Goal: Task Accomplishment & Management: Manage account settings

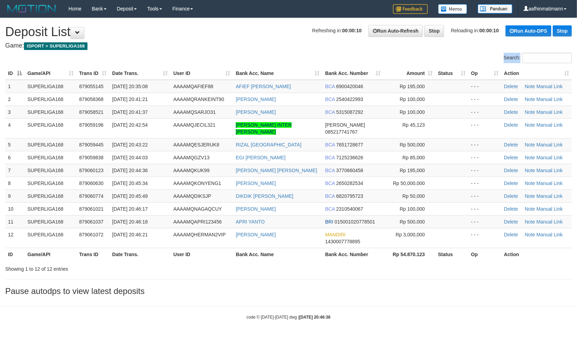
click at [158, 65] on div "Search: ID Game/API Trans ID Date Trans. User ID Bank Acc. Name Bank Acc. Numbe…" at bounding box center [288, 163] width 566 height 220
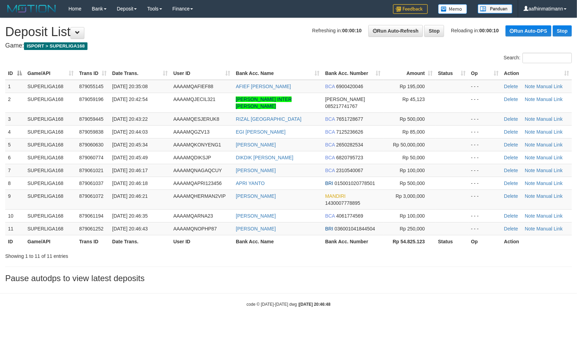
click at [173, 74] on th "User ID" at bounding box center [201, 73] width 62 height 13
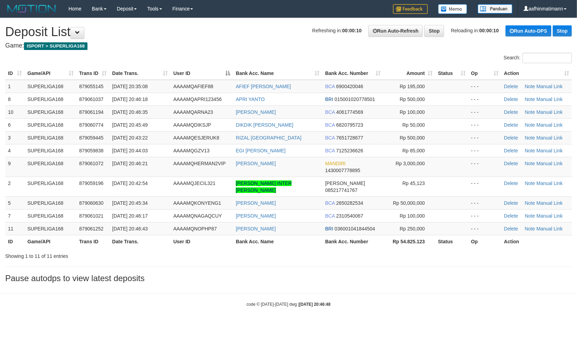
click at [173, 74] on th "User ID" at bounding box center [201, 73] width 62 height 13
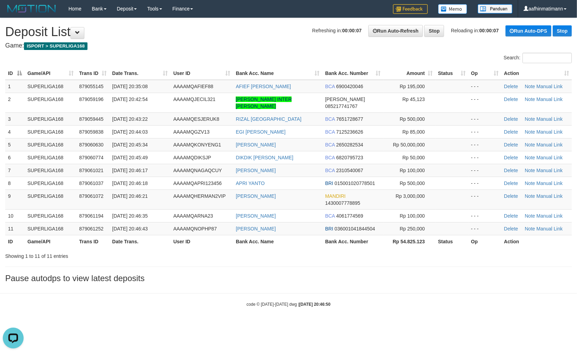
drag, startPoint x: 329, startPoint y: 35, endPoint x: 325, endPoint y: 35, distance: 3.8
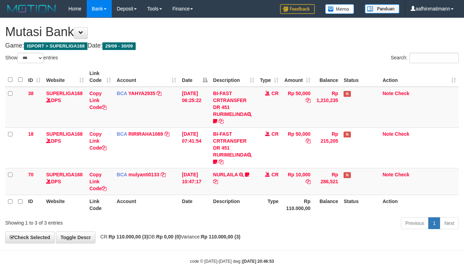
select select "***"
drag, startPoint x: 0, startPoint y: 0, endPoint x: 183, endPoint y: 61, distance: 192.4
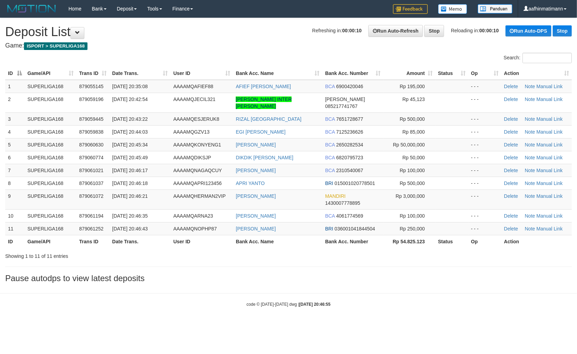
drag, startPoint x: 141, startPoint y: 64, endPoint x: 132, endPoint y: 67, distance: 9.0
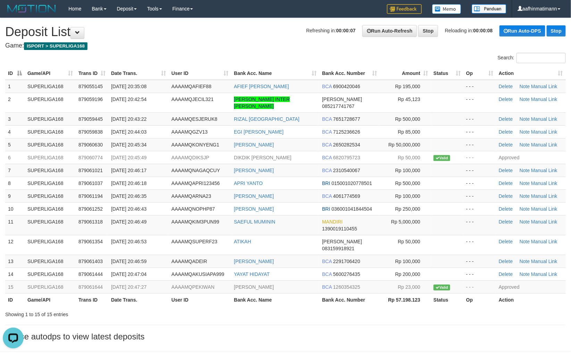
drag, startPoint x: 144, startPoint y: 45, endPoint x: 140, endPoint y: 44, distance: 4.2
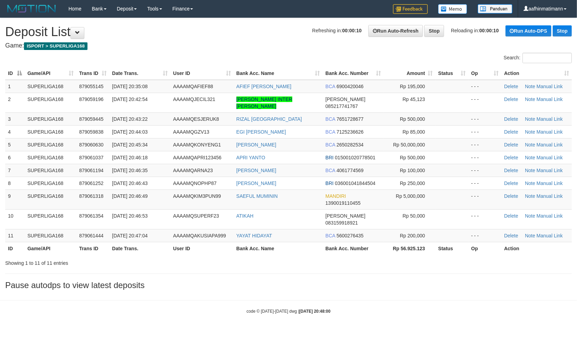
click at [201, 59] on div "Search:" at bounding box center [288, 59] width 577 height 12
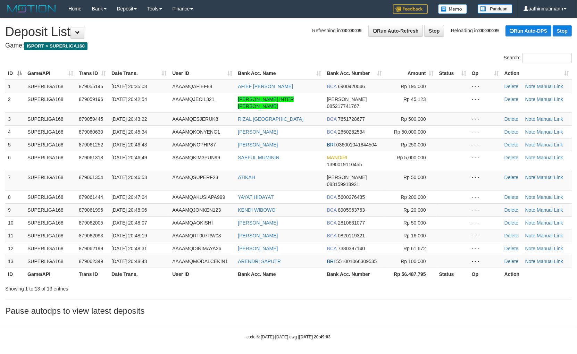
drag, startPoint x: 126, startPoint y: 54, endPoint x: 124, endPoint y: 66, distance: 12.6
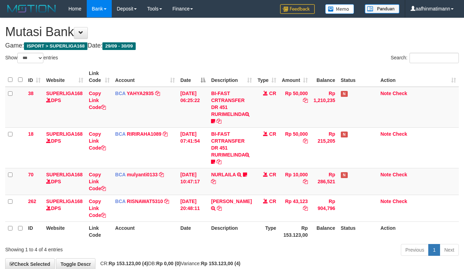
select select "***"
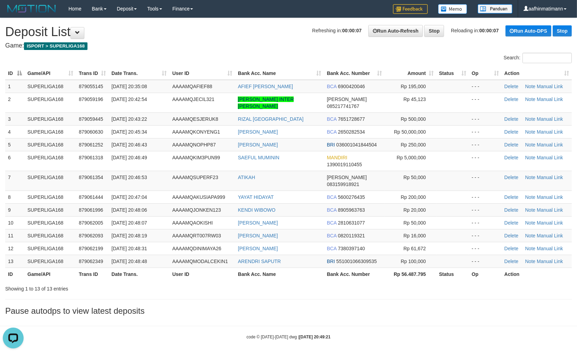
drag, startPoint x: 126, startPoint y: 65, endPoint x: 125, endPoint y: 52, distance: 12.5
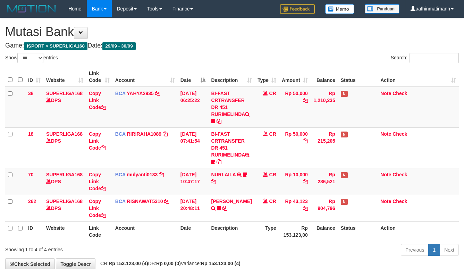
select select "***"
drag, startPoint x: 237, startPoint y: 5, endPoint x: 203, endPoint y: 15, distance: 35.3
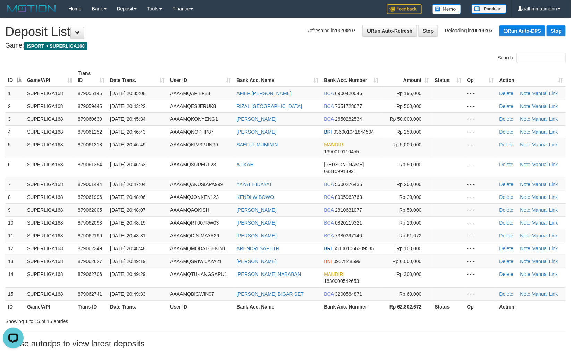
drag, startPoint x: 256, startPoint y: 24, endPoint x: 257, endPoint y: 15, distance: 8.7
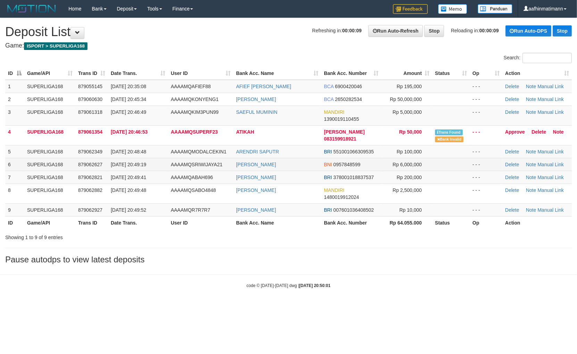
click at [93, 158] on td "879062627" at bounding box center [91, 164] width 33 height 13
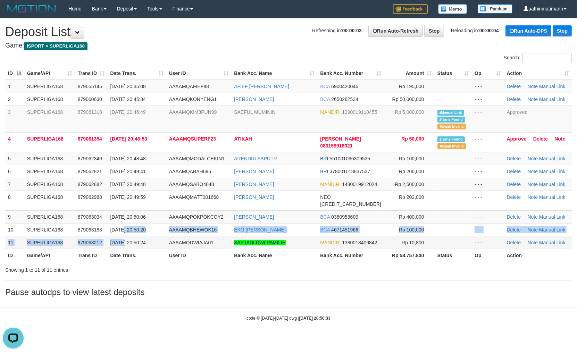
click at [122, 242] on tbody "1 SUPERLIGA168 879055145 [DATE] 20:35:08 AAAAMQAFIEF88 [PERSON_NAME] BCA 690042…" at bounding box center [288, 164] width 566 height 169
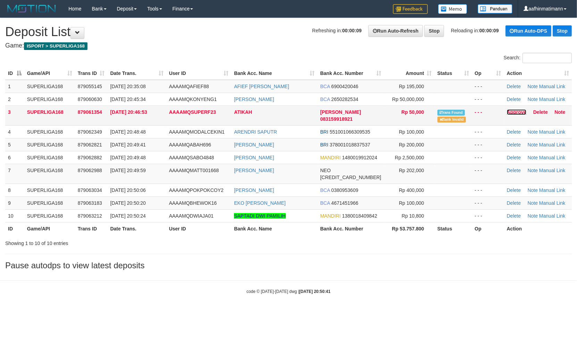
click at [510, 110] on link "Approve" at bounding box center [517, 112] width 20 height 6
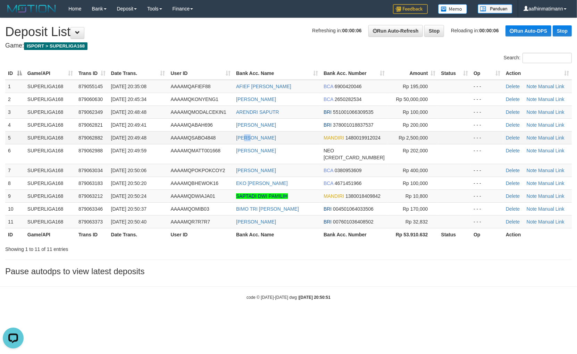
drag, startPoint x: 248, startPoint y: 146, endPoint x: 241, endPoint y: 148, distance: 7.2
click at [248, 144] on td "[PERSON_NAME]" at bounding box center [276, 137] width 87 height 13
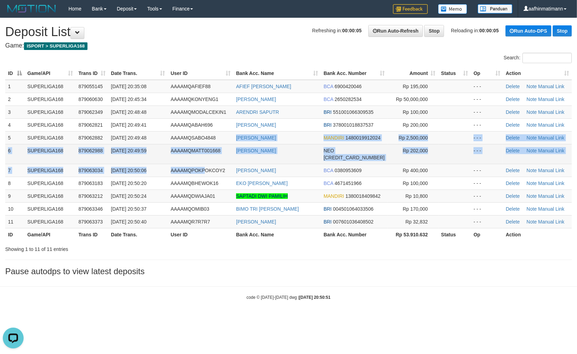
drag, startPoint x: 208, startPoint y: 172, endPoint x: 212, endPoint y: 154, distance: 19.2
click at [208, 174] on tbody "1 SUPERLIGA168 879055145 30/09/2025 20:35:08 AAAAMQAFIEF88 AFIEF SAYYID THANT B…" at bounding box center [288, 154] width 566 height 149
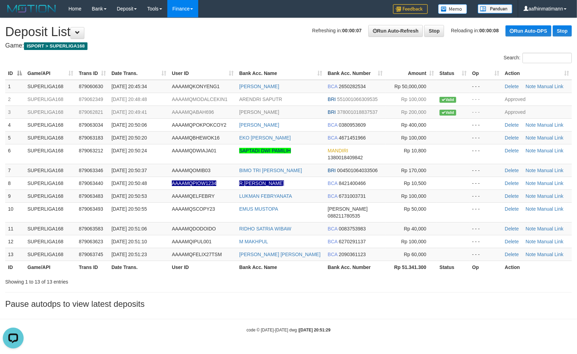
drag, startPoint x: 260, startPoint y: 1, endPoint x: 191, endPoint y: 17, distance: 70.9
drag, startPoint x: 259, startPoint y: 20, endPoint x: 183, endPoint y: 15, distance: 76.2
drag, startPoint x: 183, startPoint y: 15, endPoint x: 125, endPoint y: 35, distance: 61.4
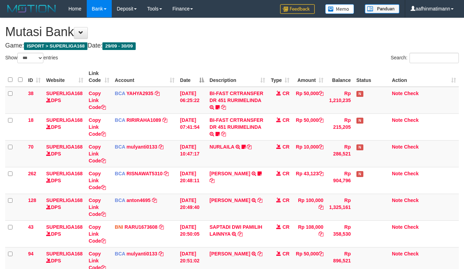
select select "***"
drag, startPoint x: 262, startPoint y: 36, endPoint x: 221, endPoint y: 72, distance: 54.3
click at [255, 40] on div "**********" at bounding box center [232, 210] width 464 height 384
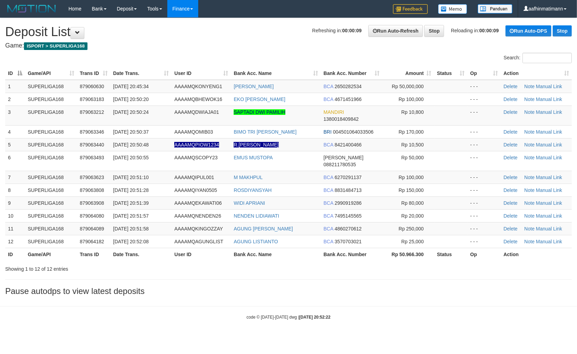
drag, startPoint x: 175, startPoint y: 23, endPoint x: 176, endPoint y: 14, distance: 8.4
drag, startPoint x: 176, startPoint y: 14, endPoint x: 119, endPoint y: 46, distance: 64.5
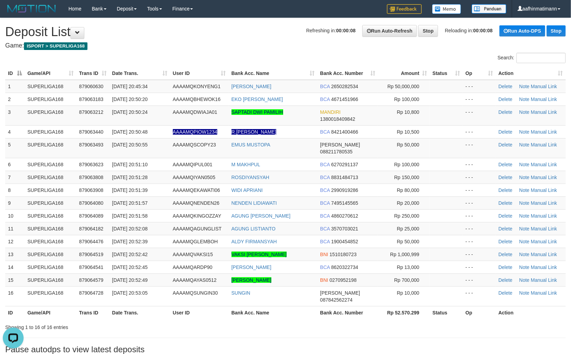
drag, startPoint x: 83, startPoint y: 55, endPoint x: 81, endPoint y: 50, distance: 5.3
drag, startPoint x: 142, startPoint y: 44, endPoint x: 138, endPoint y: 42, distance: 4.8
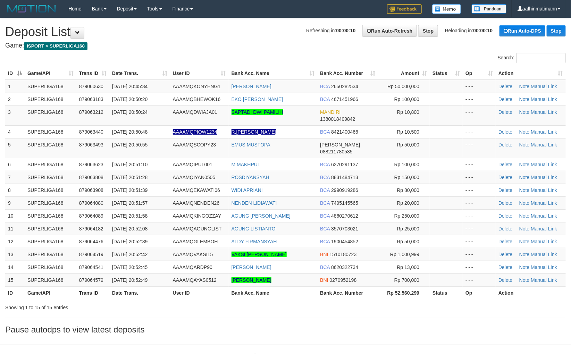
click at [148, 79] on th "Date Trans." at bounding box center [139, 73] width 61 height 13
drag, startPoint x: 91, startPoint y: 6, endPoint x: 221, endPoint y: 12, distance: 129.6
drag, startPoint x: 221, startPoint y: 12, endPoint x: 152, endPoint y: 48, distance: 77.5
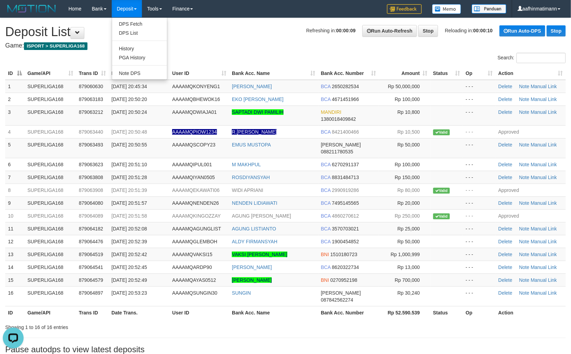
drag, startPoint x: 124, startPoint y: 5, endPoint x: 238, endPoint y: 32, distance: 117.3
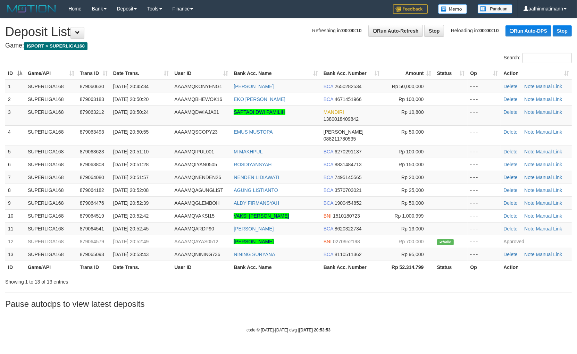
drag, startPoint x: 136, startPoint y: 25, endPoint x: 126, endPoint y: 28, distance: 10.1
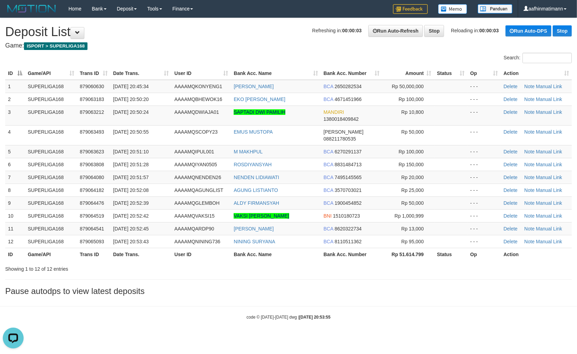
drag, startPoint x: 162, startPoint y: 54, endPoint x: 154, endPoint y: 63, distance: 11.5
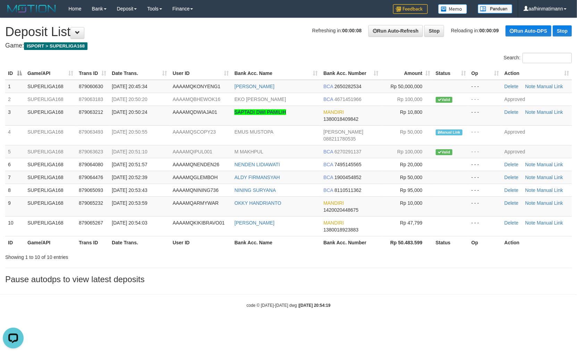
click at [227, 42] on h4 "Game: ISPORT > SUPERLIGA168" at bounding box center [288, 45] width 566 height 7
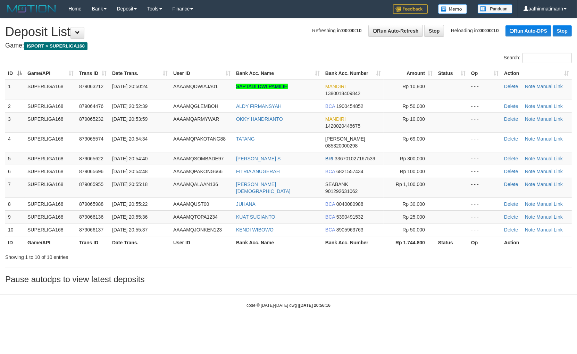
click at [176, 129] on td "AAAAMQARMYWAR" at bounding box center [201, 122] width 63 height 20
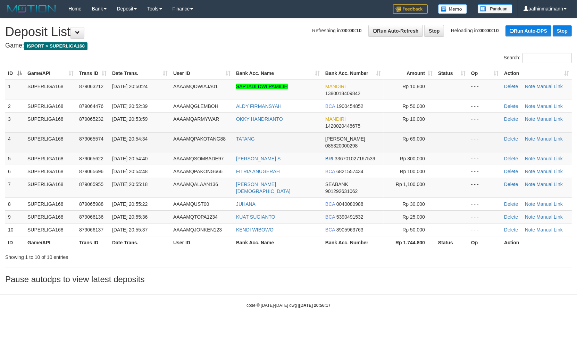
click at [174, 134] on td "AAAAMQPAKOTANG88" at bounding box center [201, 142] width 63 height 20
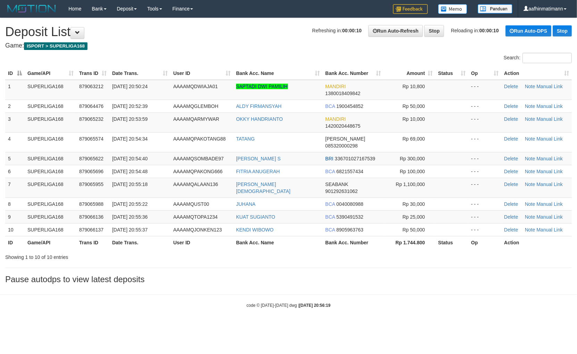
click at [174, 134] on td "AAAAMQPAKOTANG88" at bounding box center [201, 142] width 63 height 20
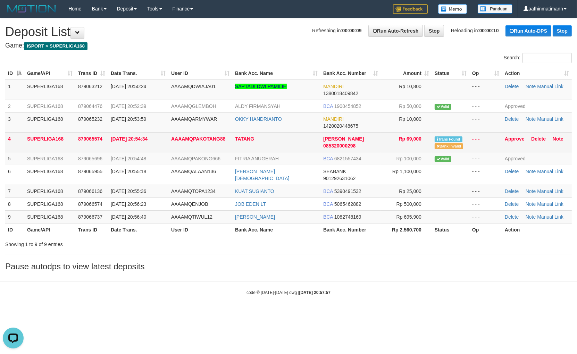
click at [160, 134] on td "[DATE] 20:54:34" at bounding box center [138, 142] width 60 height 20
click at [508, 139] on link "Approve" at bounding box center [515, 139] width 20 height 6
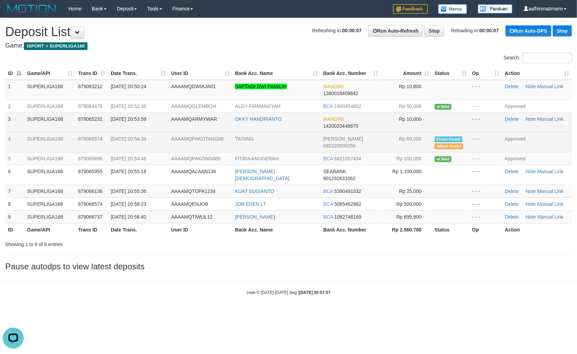
click at [124, 129] on td "[DATE] 20:53:59" at bounding box center [138, 122] width 60 height 20
drag, startPoint x: 124, startPoint y: 129, endPoint x: 135, endPoint y: 148, distance: 22.3
click at [124, 129] on td "[DATE] 20:53:59" at bounding box center [138, 122] width 60 height 20
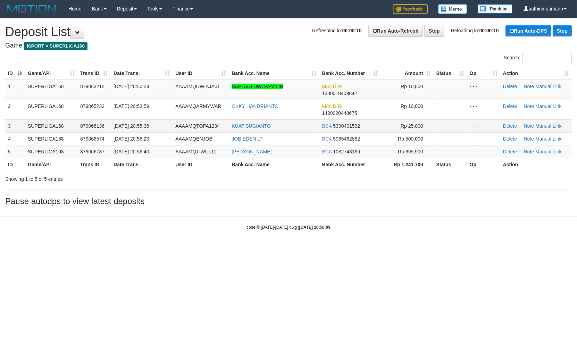
click at [144, 126] on span "[DATE] 20:55:36" at bounding box center [130, 126] width 35 height 6
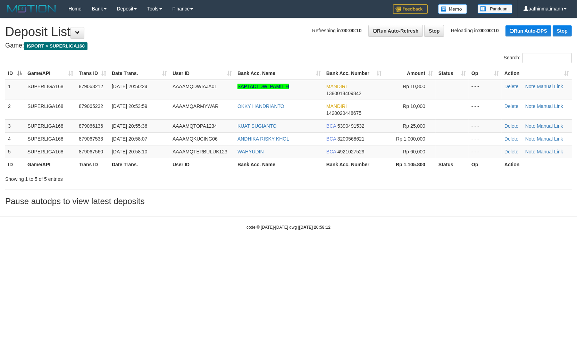
click at [196, 185] on div "**********" at bounding box center [288, 113] width 577 height 191
click at [192, 183] on div "**********" at bounding box center [288, 113] width 577 height 191
click at [185, 131] on td "AAAAMQTOPA1234" at bounding box center [202, 125] width 65 height 13
drag, startPoint x: 185, startPoint y: 131, endPoint x: 180, endPoint y: 133, distance: 4.5
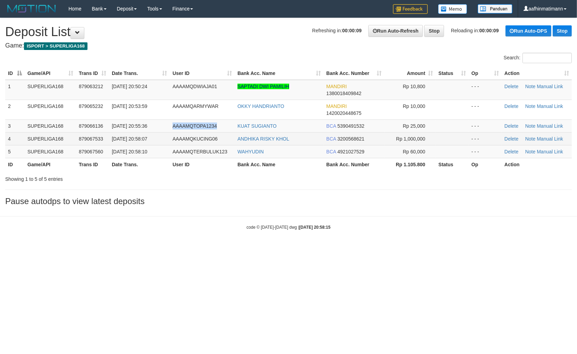
click at [180, 133] on tbody "1 SUPERLIGA168 879063212 30/09/2025 20:50:24 AAAAMQDWIAJA01 SAPTADI DWI PAMILIH…" at bounding box center [288, 119] width 566 height 78
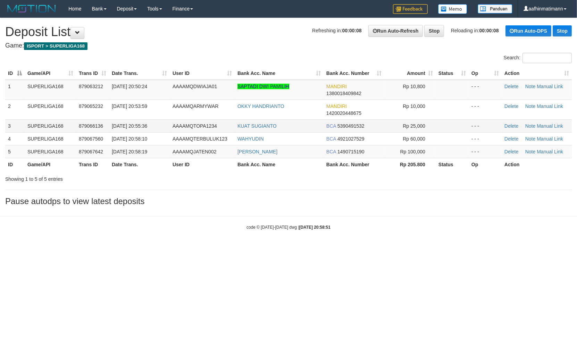
click at [148, 130] on td "[DATE] 20:55:36" at bounding box center [139, 125] width 61 height 13
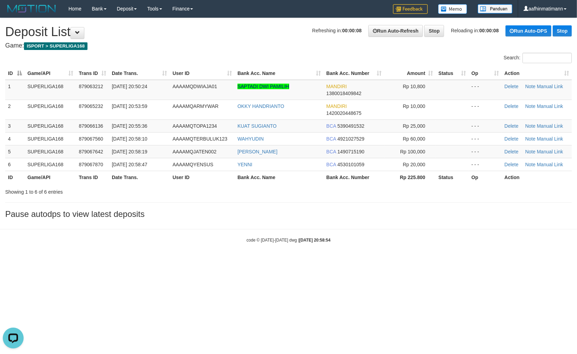
drag, startPoint x: 158, startPoint y: 179, endPoint x: 103, endPoint y: 215, distance: 64.9
click at [158, 179] on th "Date Trans." at bounding box center [139, 177] width 61 height 13
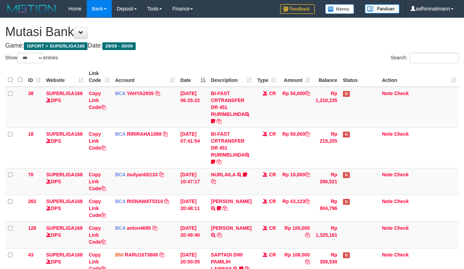
select select "***"
click at [301, 69] on th "Amount" at bounding box center [296, 77] width 34 height 20
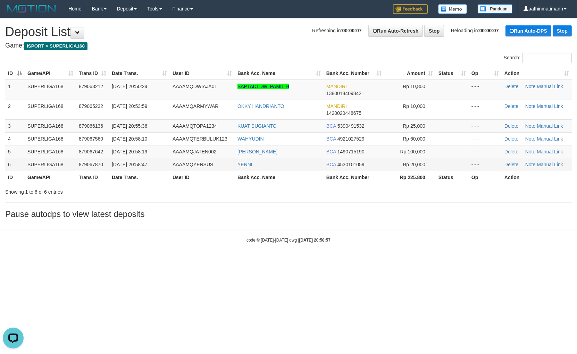
click at [115, 167] on td "30/09/2025 20:58:47" at bounding box center [139, 164] width 61 height 13
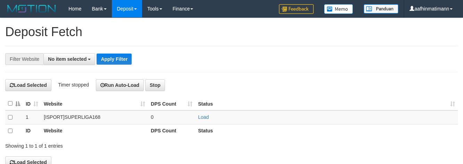
select select
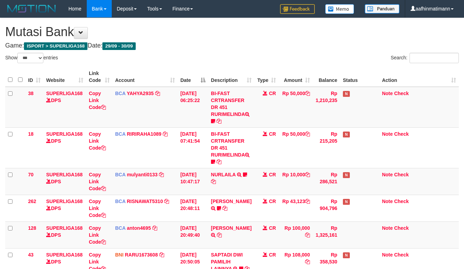
select select "***"
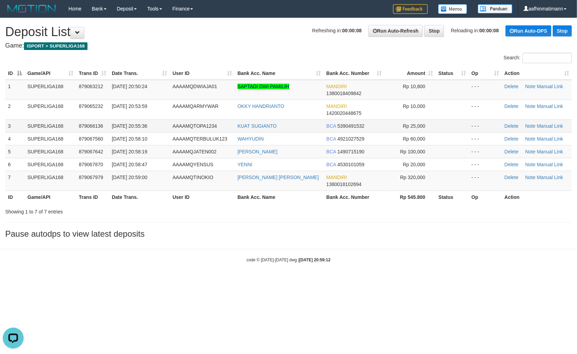
click at [142, 130] on td "[DATE] 20:55:36" at bounding box center [139, 125] width 61 height 13
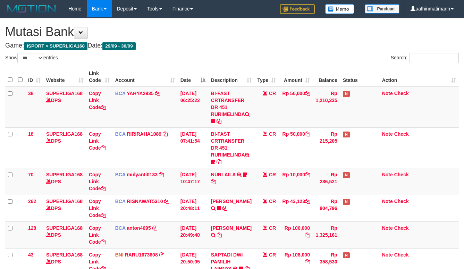
select select "***"
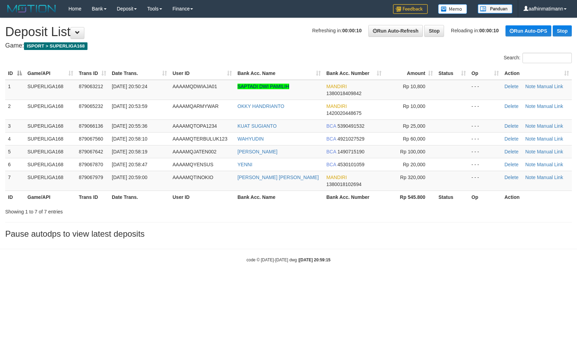
click at [141, 130] on td "[DATE] 20:55:36" at bounding box center [139, 125] width 61 height 13
click at [130, 141] on td "[DATE] 20:58:10" at bounding box center [139, 138] width 61 height 13
drag, startPoint x: 13, startPoint y: 95, endPoint x: 91, endPoint y: 82, distance: 79.3
click at [13, 95] on td "1" at bounding box center [14, 90] width 19 height 20
click at [302, 53] on div "Search:" at bounding box center [433, 59] width 278 height 12
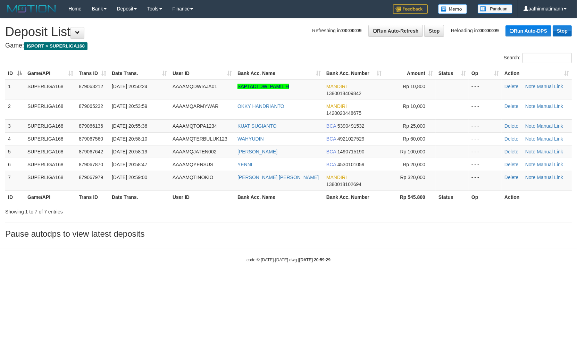
click at [571, 28] on div "**********" at bounding box center [288, 130] width 577 height 224
click at [570, 28] on link "Stop" at bounding box center [562, 30] width 19 height 11
click at [568, 28] on link "Stop" at bounding box center [562, 30] width 19 height 11
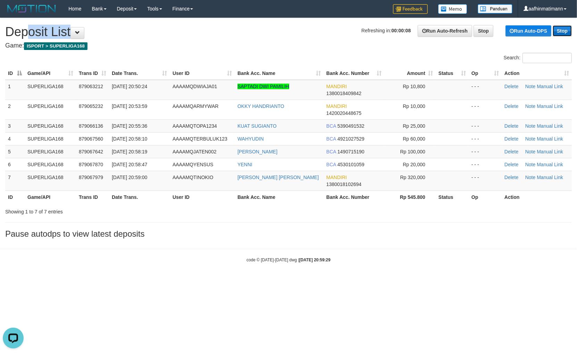
click at [568, 28] on link "Stop" at bounding box center [562, 30] width 19 height 11
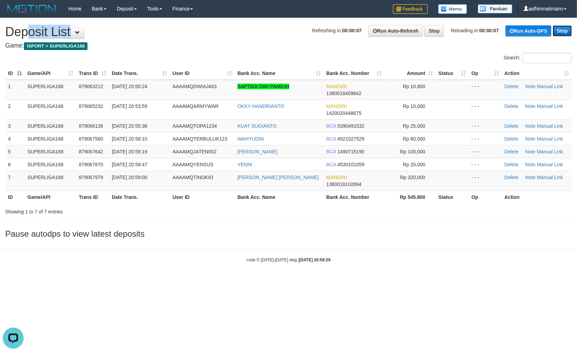
click at [568, 28] on link "Stop" at bounding box center [562, 30] width 19 height 11
click at [567, 28] on link "Stop" at bounding box center [562, 30] width 19 height 11
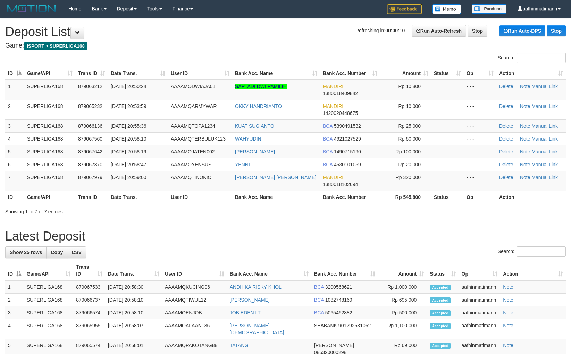
click at [199, 103] on span "AAAAMQARMYWAR" at bounding box center [194, 106] width 46 height 6
